Goal: Task Accomplishment & Management: Manage account settings

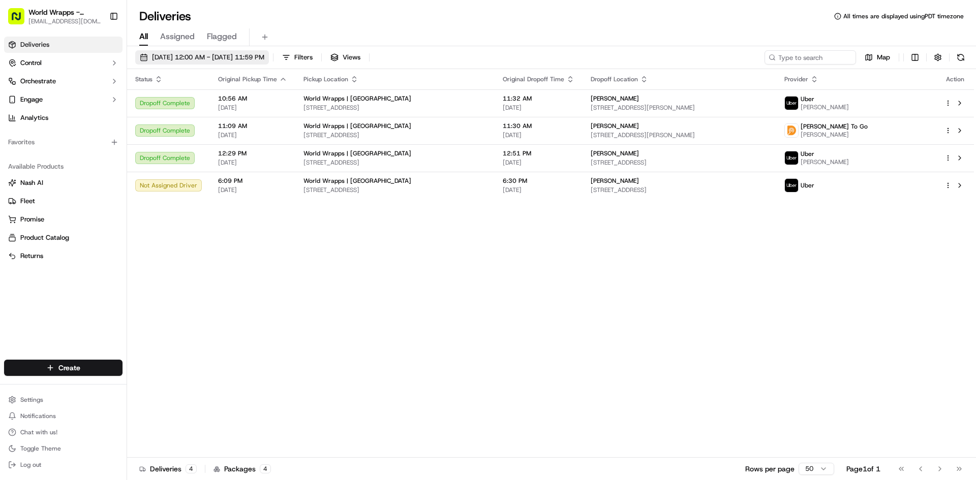
click at [254, 56] on span "09/16/2025 12:00 AM - 09/16/2025 11:59 PM" at bounding box center [208, 57] width 112 height 9
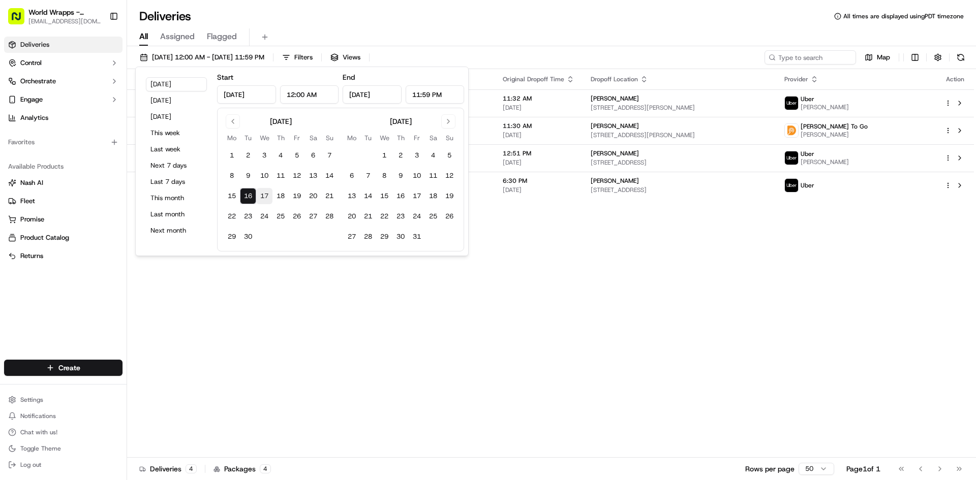
click at [268, 200] on button "17" at bounding box center [264, 196] width 16 height 16
type input "Sep 17, 2025"
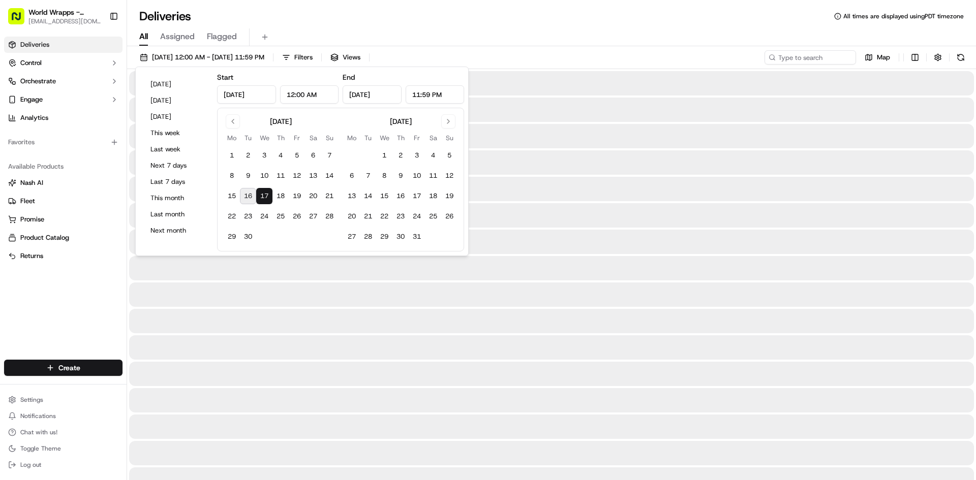
click at [268, 200] on button "17" at bounding box center [264, 196] width 16 height 16
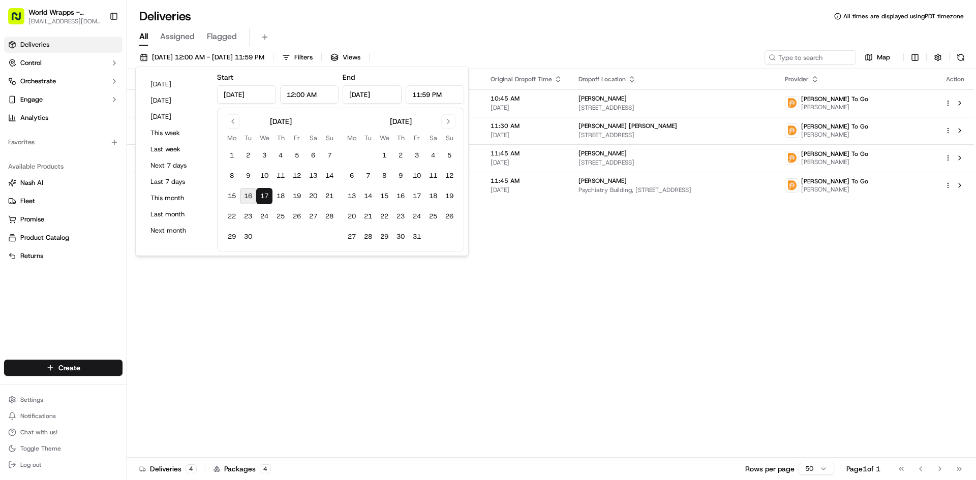
click at [567, 266] on div "Status Original Pickup Time Pickup Location Original Dropoff Time Dropoff Locat…" at bounding box center [550, 263] width 847 height 389
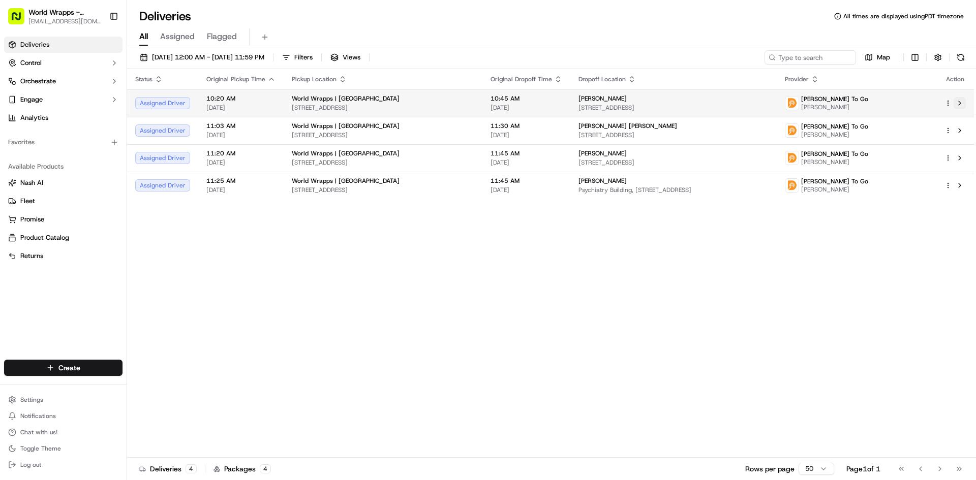
click at [964, 100] on button at bounding box center [960, 103] width 12 height 12
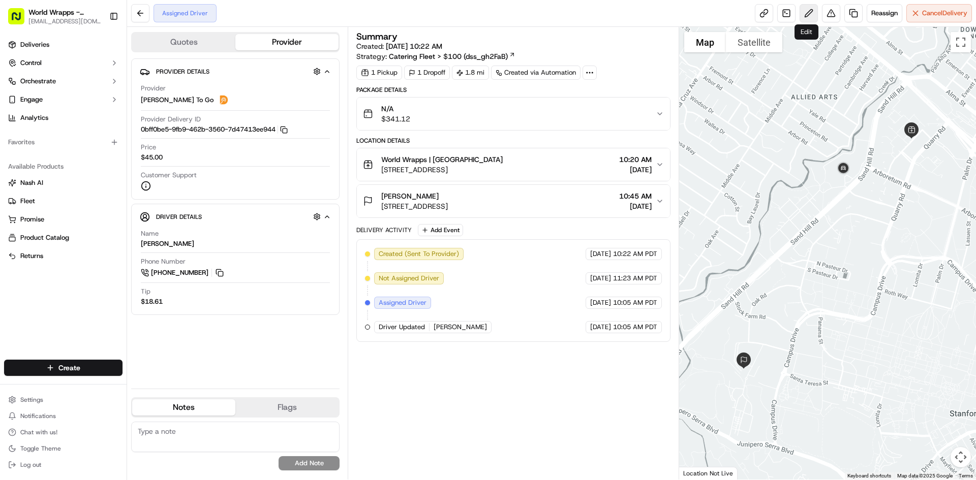
click at [803, 14] on button at bounding box center [809, 13] width 18 height 18
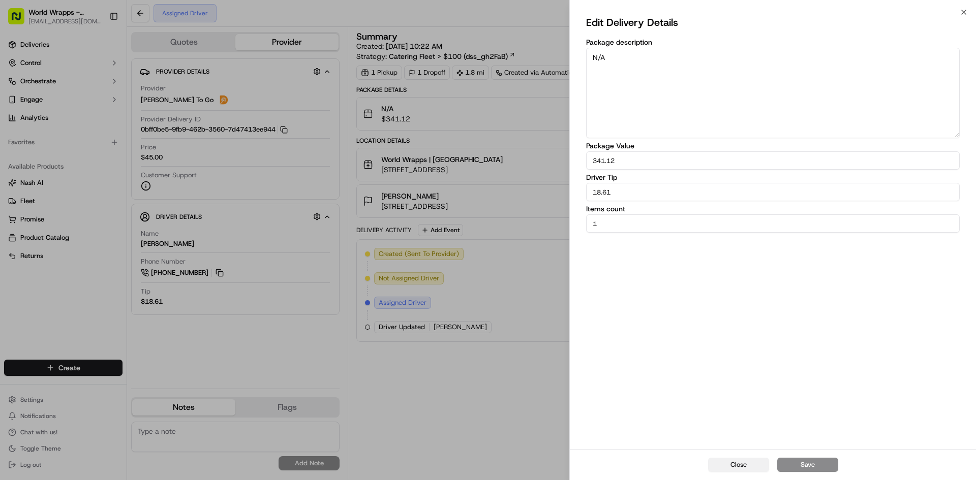
click at [740, 464] on button "Close" at bounding box center [738, 465] width 61 height 14
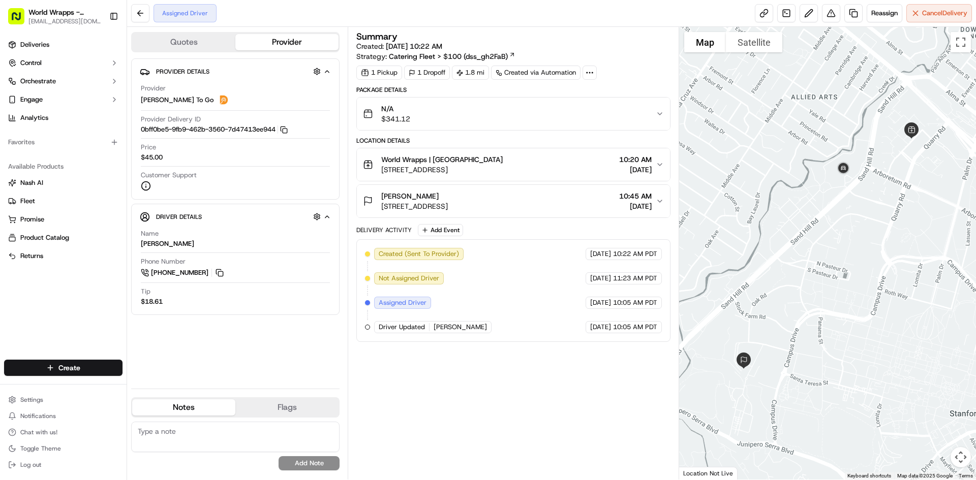
click at [657, 161] on icon "button" at bounding box center [660, 165] width 8 height 8
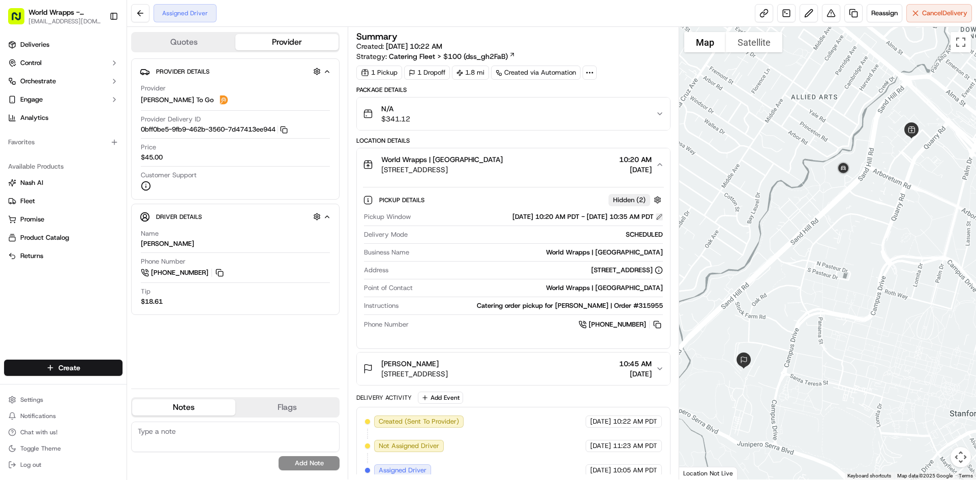
click at [656, 218] on button at bounding box center [659, 217] width 7 height 7
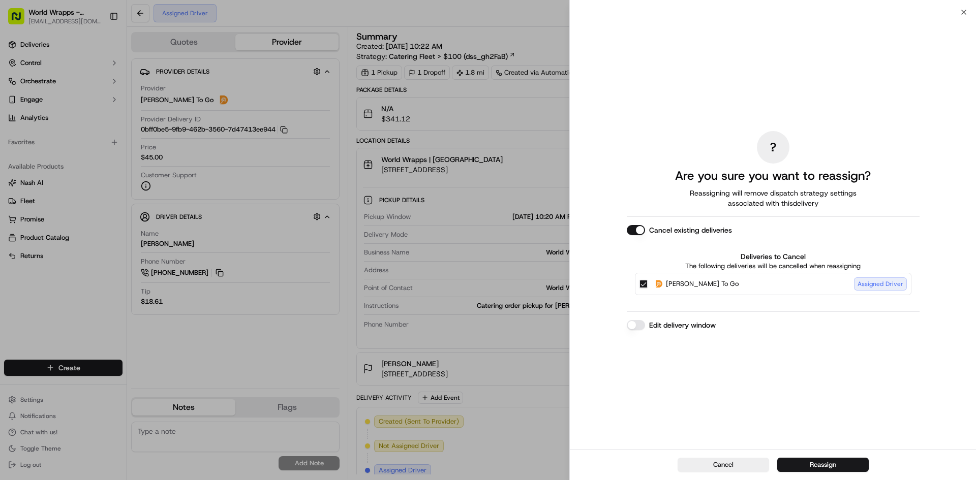
click at [645, 328] on div "Edit delivery window" at bounding box center [773, 325] width 293 height 10
click at [638, 325] on button "Edit delivery window" at bounding box center [636, 325] width 18 height 10
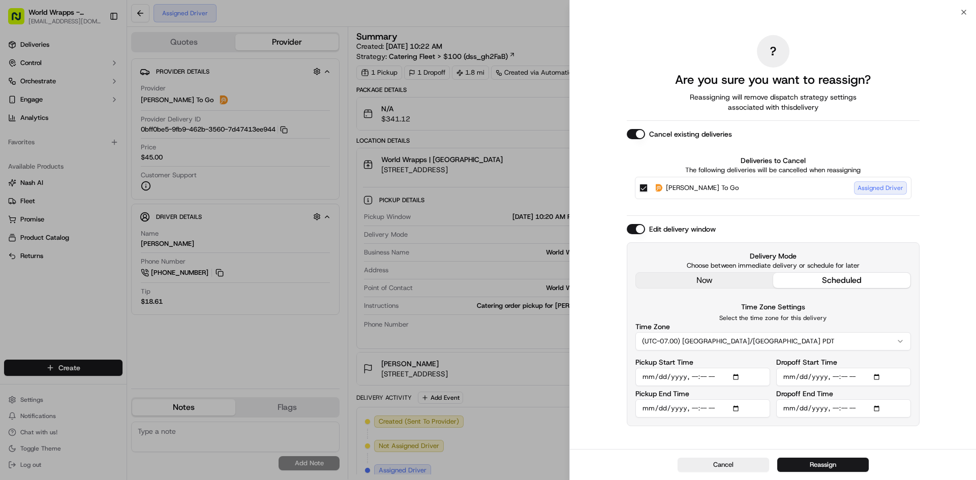
click at [851, 277] on button "scheduled" at bounding box center [841, 280] width 137 height 15
click at [741, 379] on input "Pickup Start Time" at bounding box center [703, 377] width 135 height 18
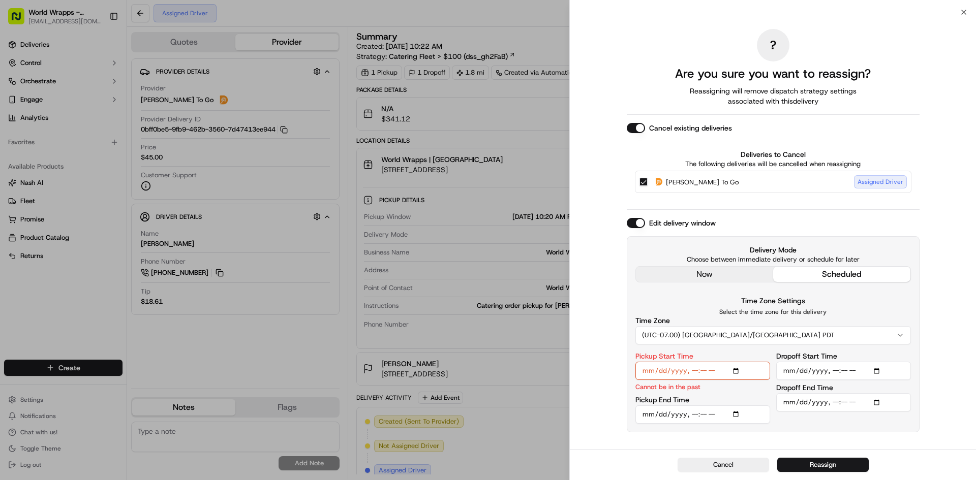
type input "2025-09-09T09:55"
click at [869, 306] on div "Time Zone Settings Select the time zone for this delivery Time Zone (UTC-07.00)…" at bounding box center [774, 320] width 276 height 50
click at [734, 414] on input "Pickup End Time" at bounding box center [703, 415] width 135 height 18
type input "2025-09-17T09:56"
click at [868, 314] on p "Select the time zone for this delivery" at bounding box center [774, 312] width 276 height 8
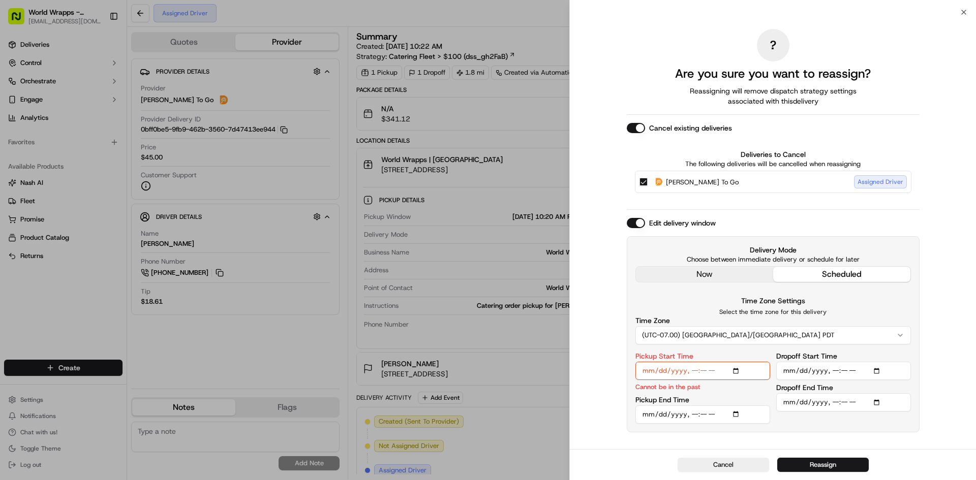
click at [861, 365] on input "Dropoff Start Time" at bounding box center [843, 371] width 135 height 18
click at [880, 374] on input "Dropoff Start Time" at bounding box center [843, 371] width 135 height 18
click at [671, 369] on input "Pickup Start Time" at bounding box center [703, 371] width 135 height 18
click at [740, 369] on input "Pickup Start Time" at bounding box center [703, 371] width 135 height 18
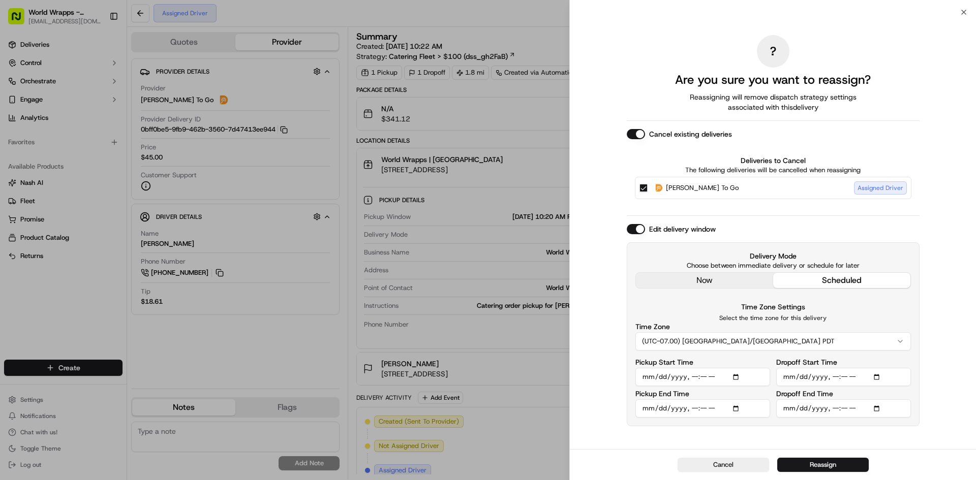
type input "2025-09-17T09:55"
click at [898, 320] on p "Select the time zone for this delivery" at bounding box center [774, 318] width 276 height 8
click at [875, 374] on input "Dropoff Start Time" at bounding box center [843, 377] width 135 height 18
type input "2025-09-17T10:14"
click at [883, 410] on input "Dropoff End Time" at bounding box center [843, 409] width 135 height 18
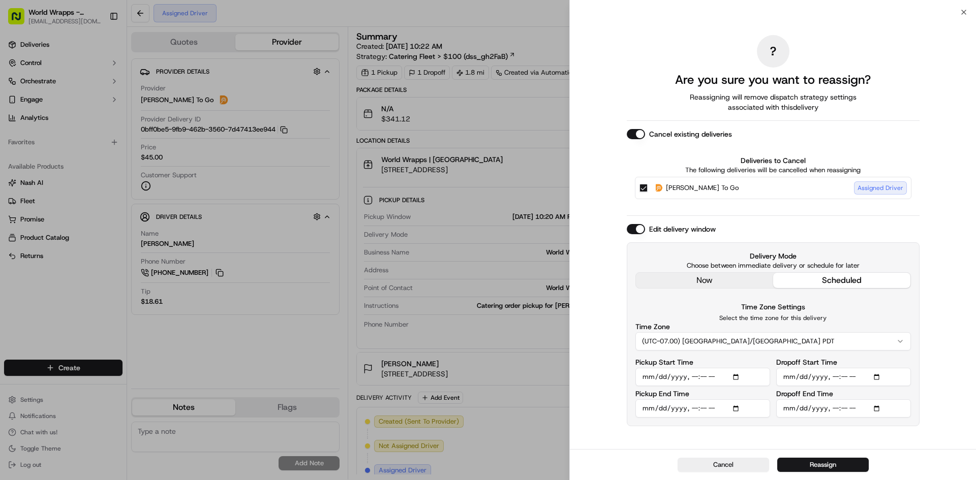
click at [881, 407] on input "Dropoff End Time" at bounding box center [843, 409] width 135 height 18
type input "2025-09-17T10:15"
click at [893, 425] on div "Delivery Mode Choose between immediate delivery or schedule for later now sched…" at bounding box center [773, 335] width 293 height 184
click at [824, 465] on button "Reassign" at bounding box center [823, 465] width 92 height 14
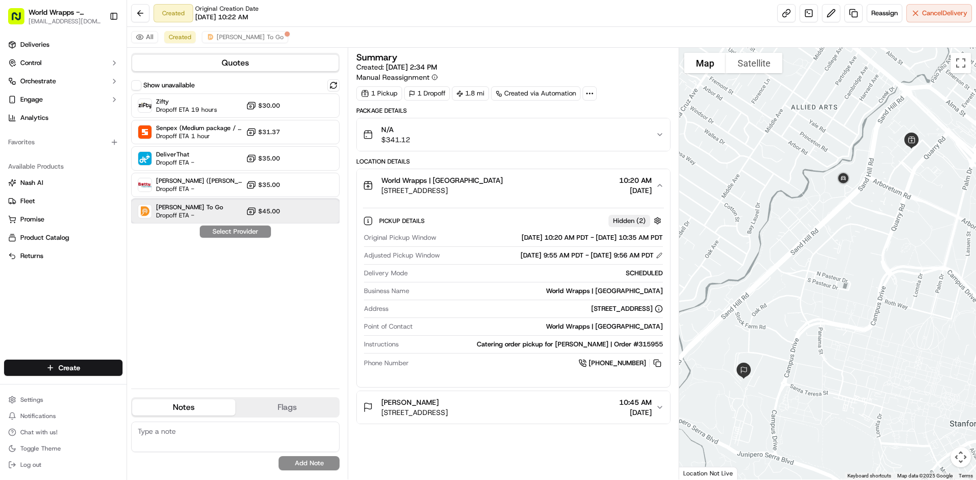
click at [240, 211] on div "Ding Dong To Go Dropoff ETA - $45.00" at bounding box center [235, 211] width 208 height 24
click at [248, 230] on button "Assign Provider" at bounding box center [235, 232] width 72 height 12
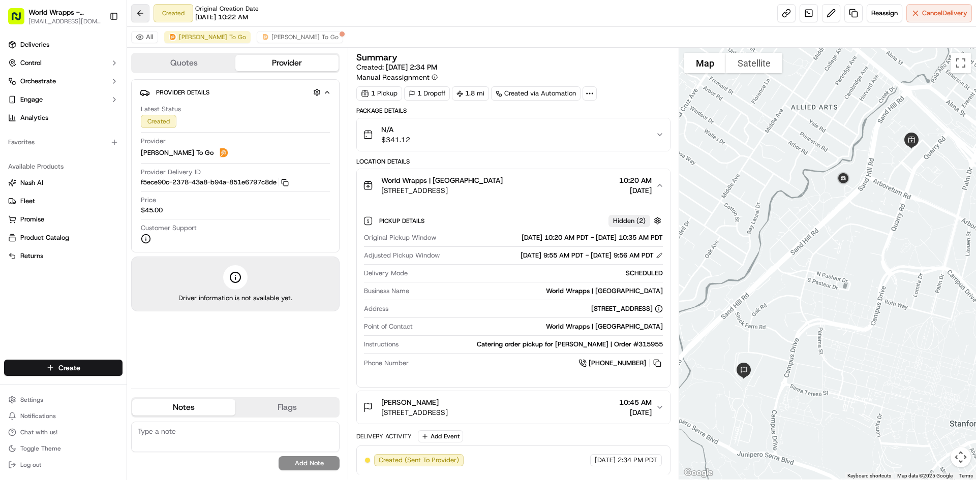
click at [144, 7] on button at bounding box center [140, 13] width 18 height 18
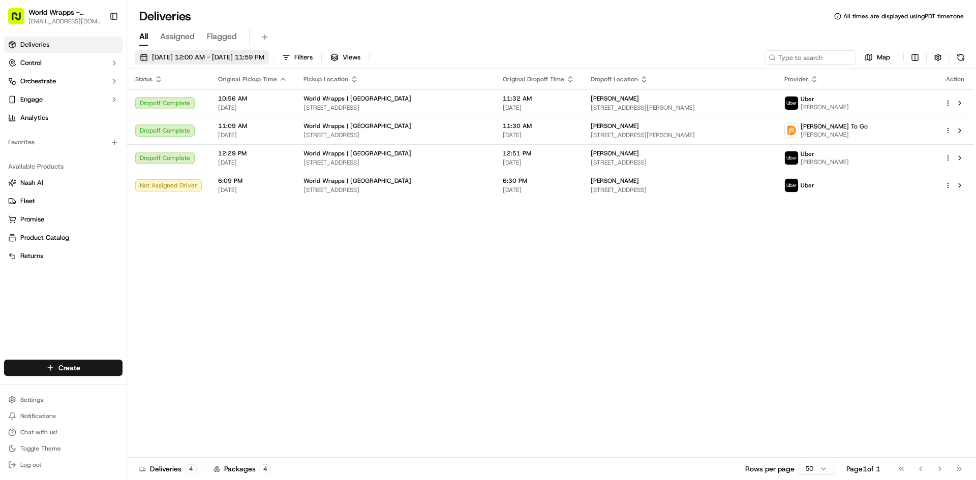
click at [226, 63] on button "09/16/2025 12:00 AM - 09/16/2025 11:59 PM" at bounding box center [202, 57] width 134 height 14
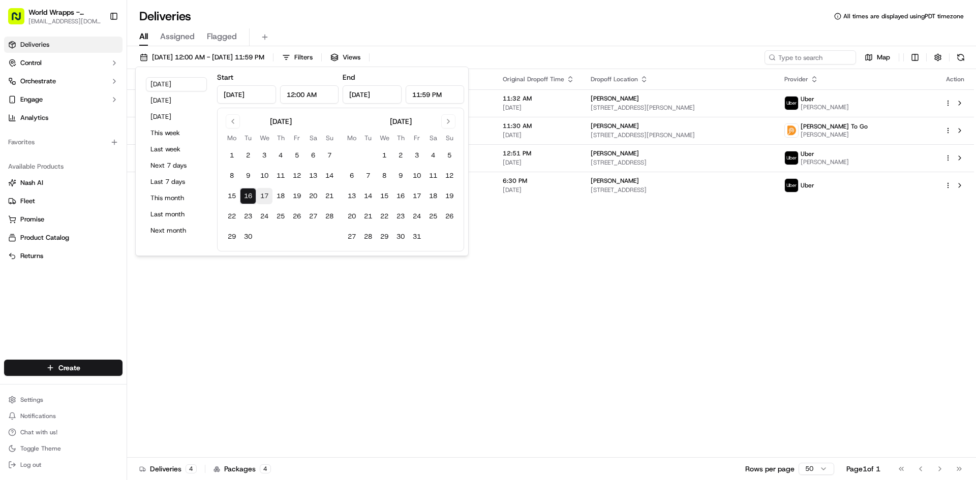
click at [266, 197] on button "17" at bounding box center [264, 196] width 16 height 16
type input "Sep 17, 2025"
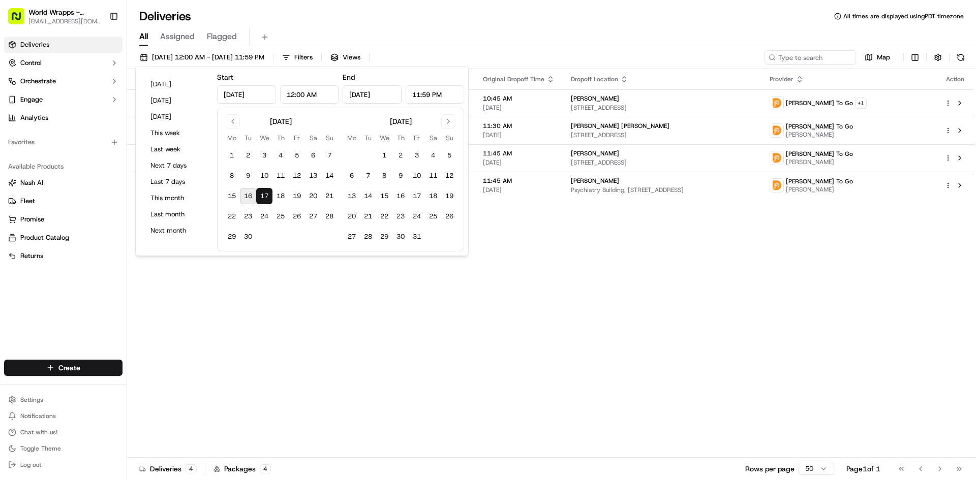
click at [266, 197] on button "17" at bounding box center [264, 196] width 16 height 16
click at [737, 263] on div "Status Original Pickup Time Pickup Location Original Dropoff Time Dropoff Locat…" at bounding box center [550, 263] width 847 height 389
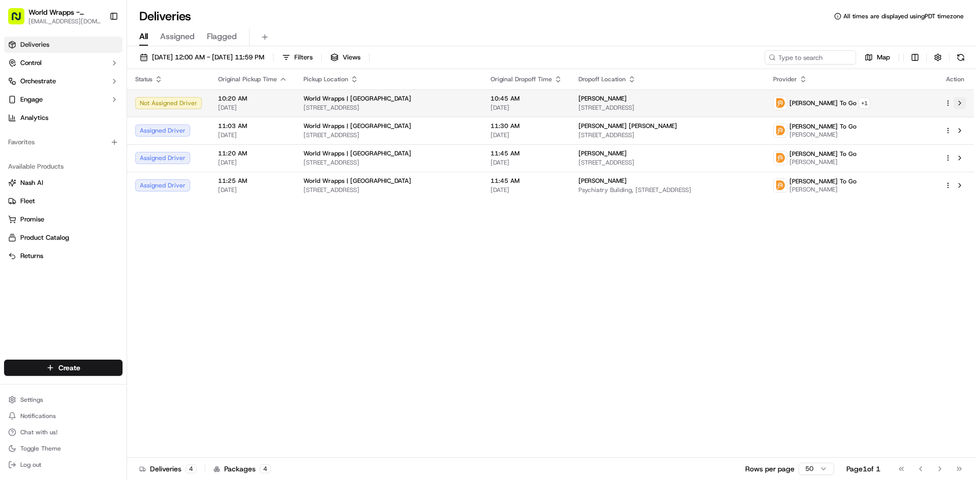
click at [957, 105] on button at bounding box center [960, 103] width 12 height 12
